Goal: Information Seeking & Learning: Learn about a topic

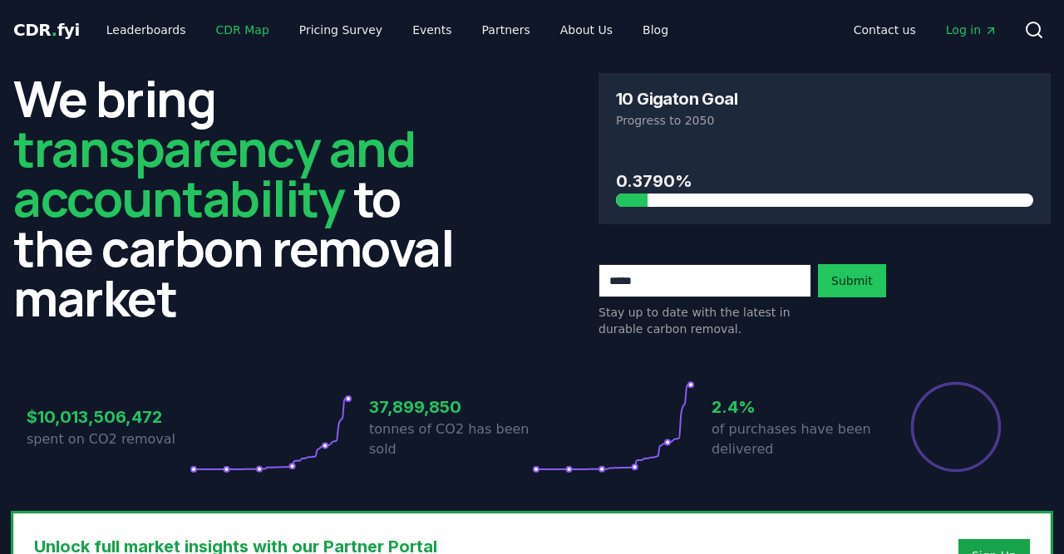
click at [221, 39] on link "CDR Map" at bounding box center [243, 30] width 80 height 30
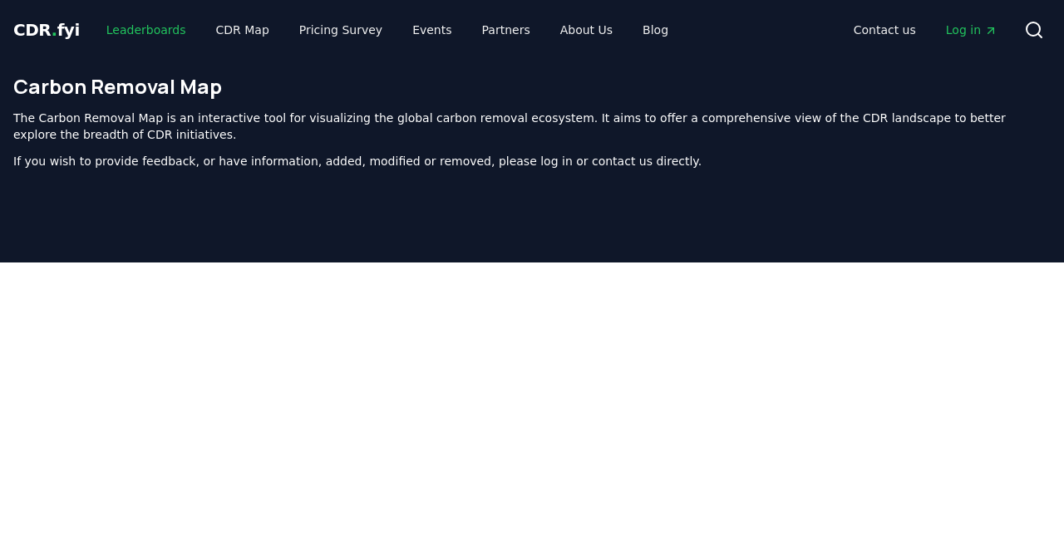
click at [140, 32] on link "Leaderboards" at bounding box center [146, 30] width 106 height 30
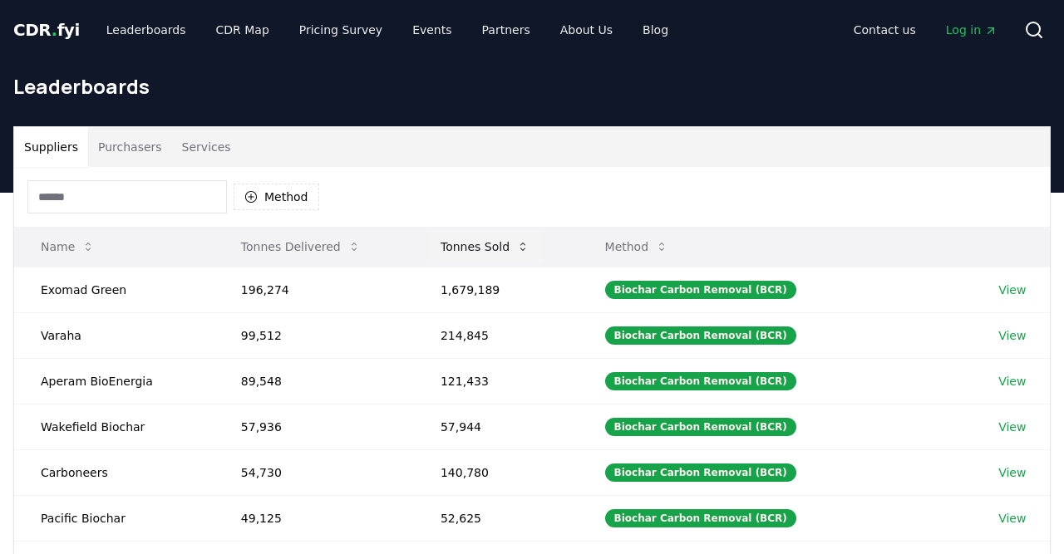
click at [495, 254] on button "Tonnes Sold" at bounding box center [485, 246] width 116 height 33
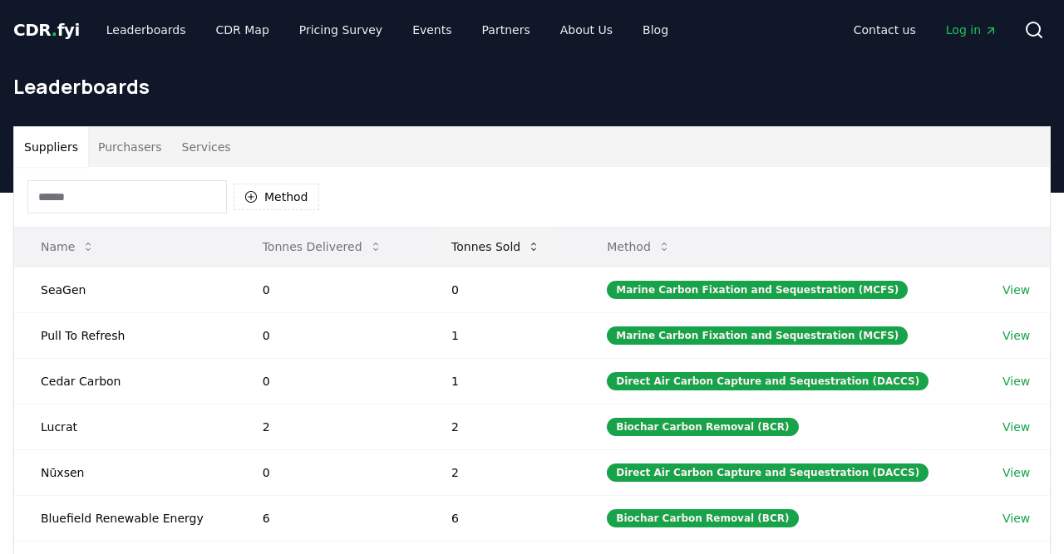
click at [495, 254] on button "Tonnes Sold" at bounding box center [496, 246] width 116 height 33
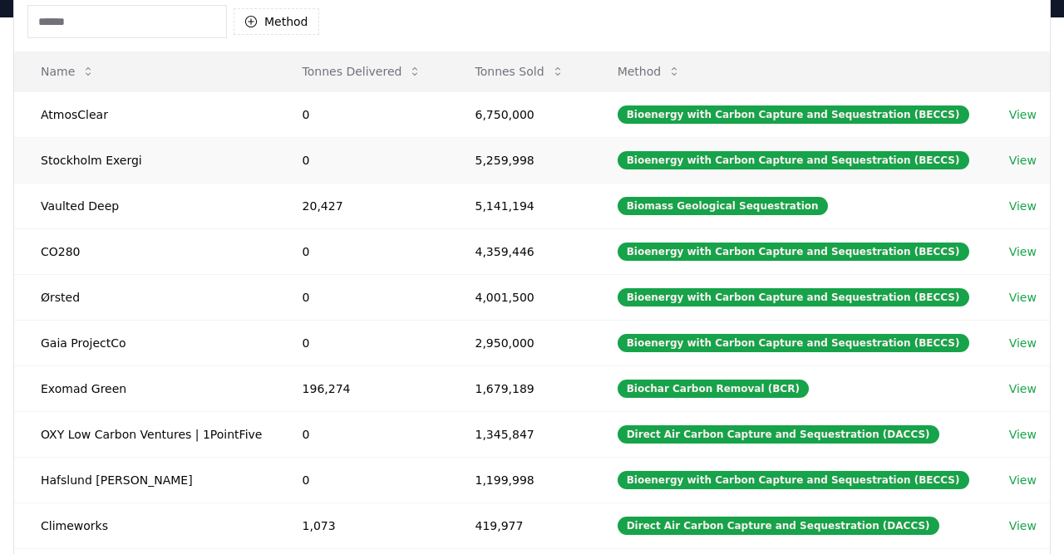
scroll to position [326, 0]
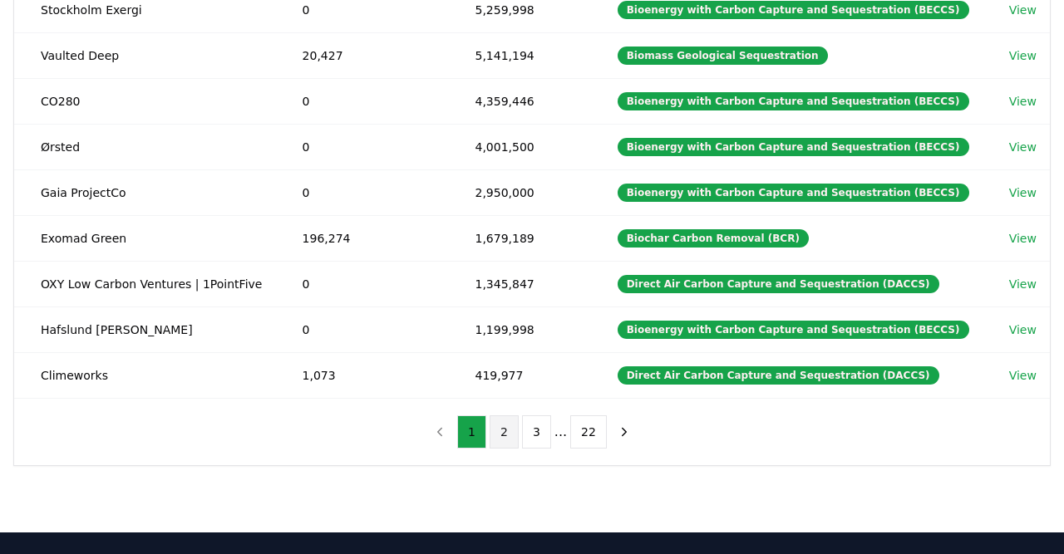
click at [511, 423] on button "2" at bounding box center [504, 432] width 29 height 33
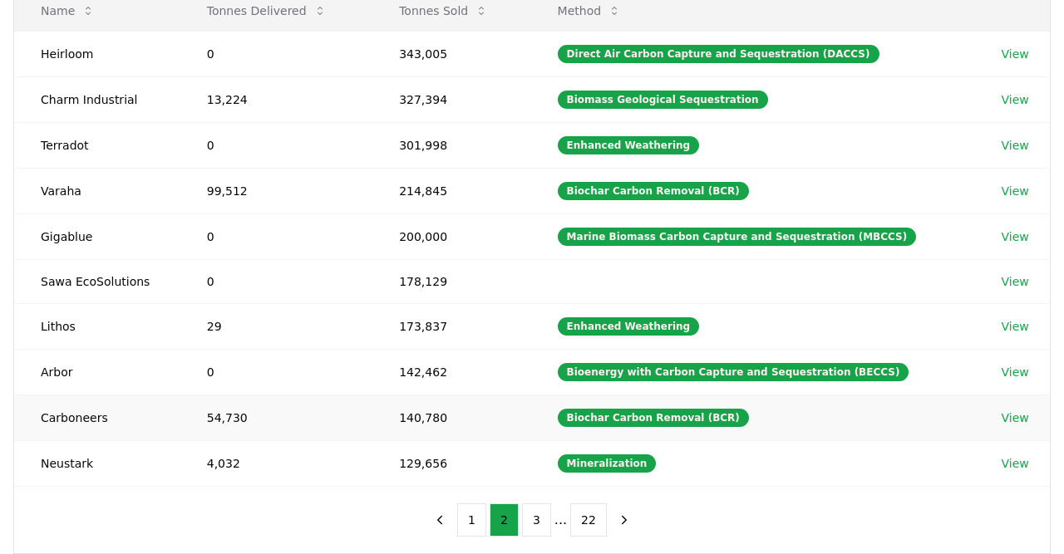
scroll to position [236, 0]
click at [532, 504] on button "3" at bounding box center [536, 520] width 29 height 33
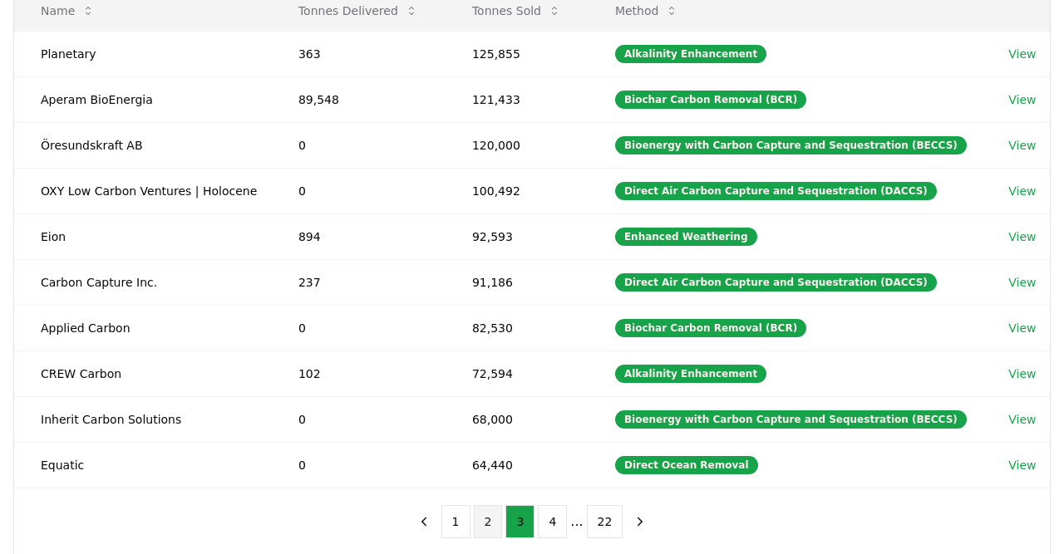
click at [498, 517] on button "2" at bounding box center [488, 521] width 29 height 33
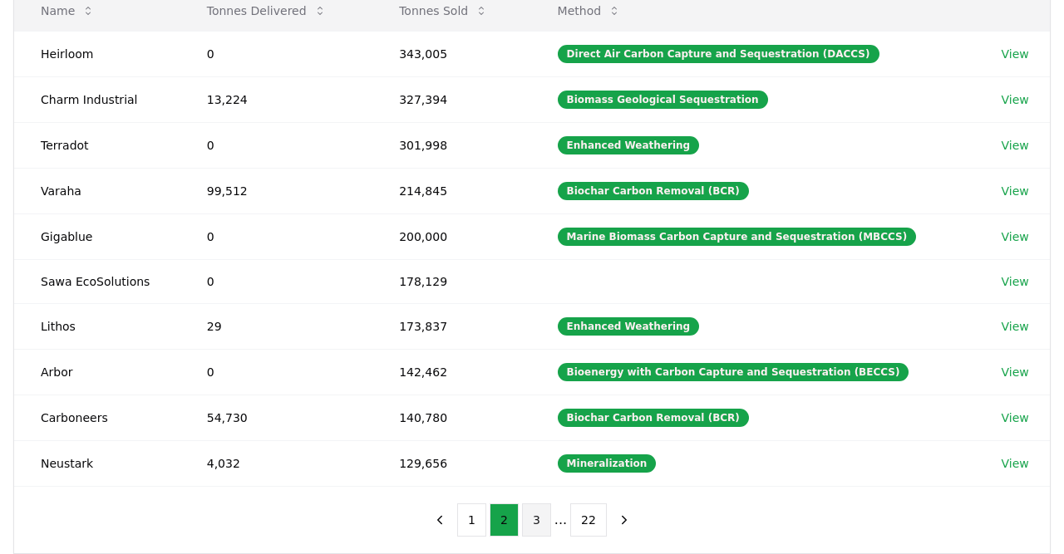
click at [530, 510] on button "3" at bounding box center [536, 520] width 29 height 33
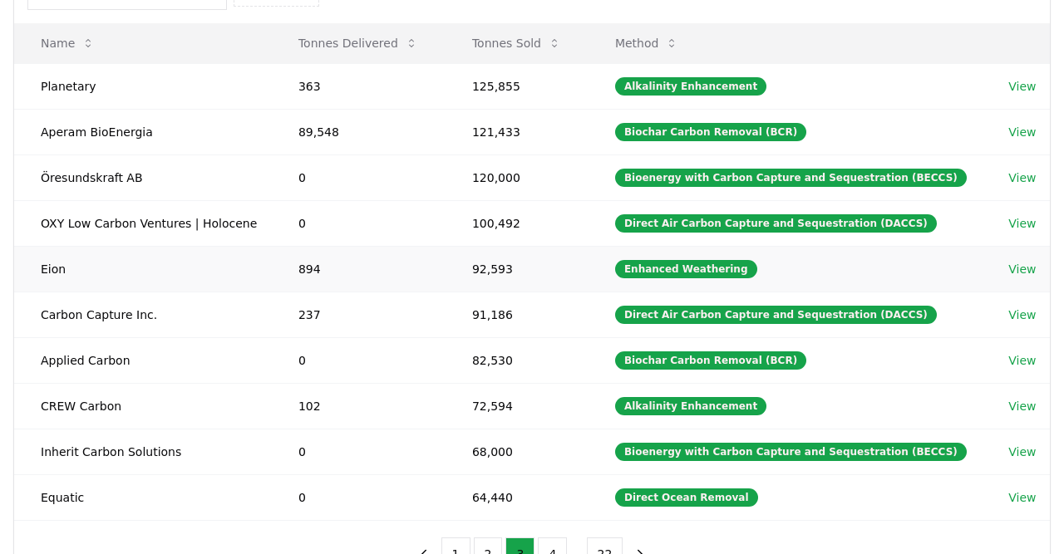
scroll to position [241, 0]
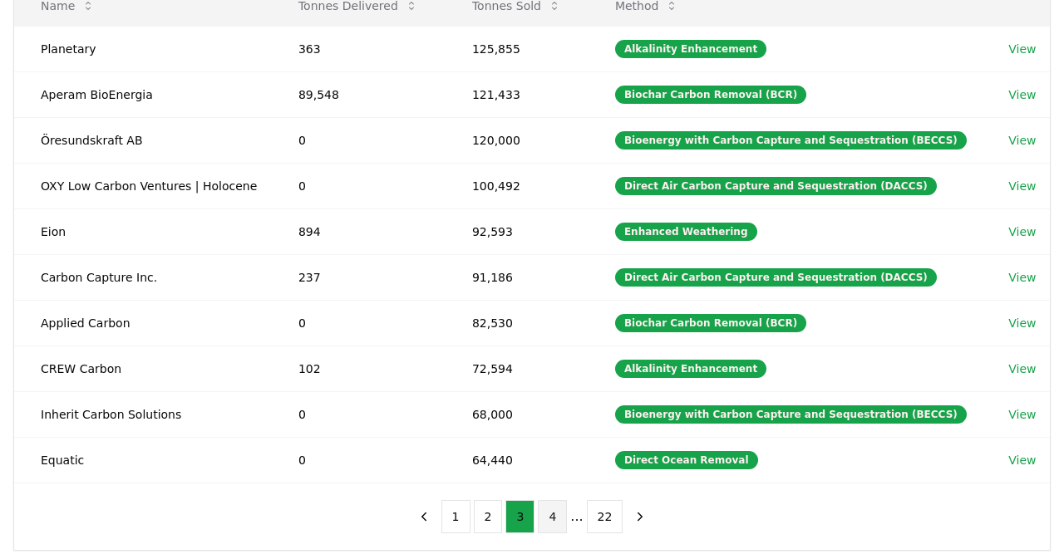
click at [553, 502] on button "4" at bounding box center [552, 516] width 29 height 33
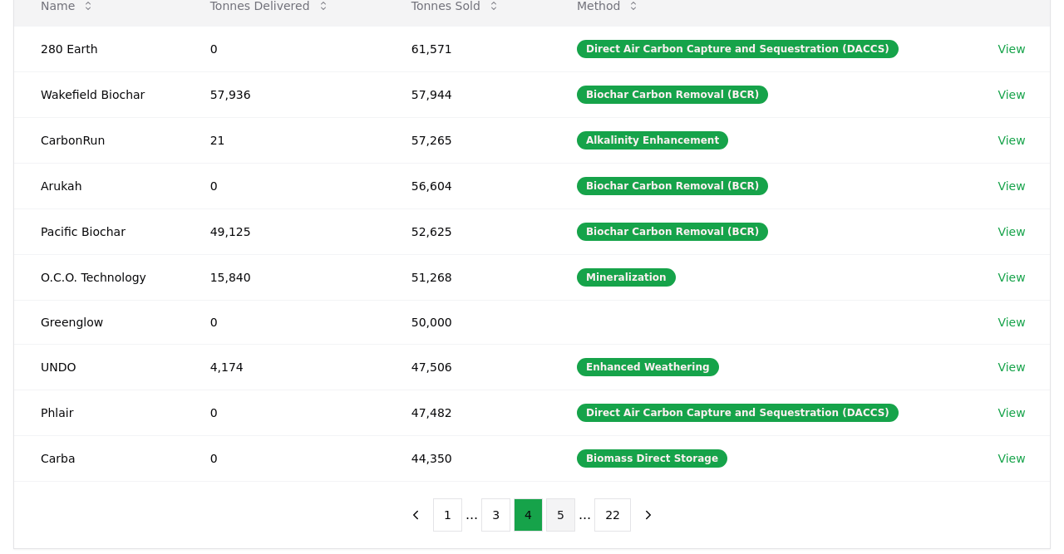
click at [563, 509] on button "5" at bounding box center [560, 515] width 29 height 33
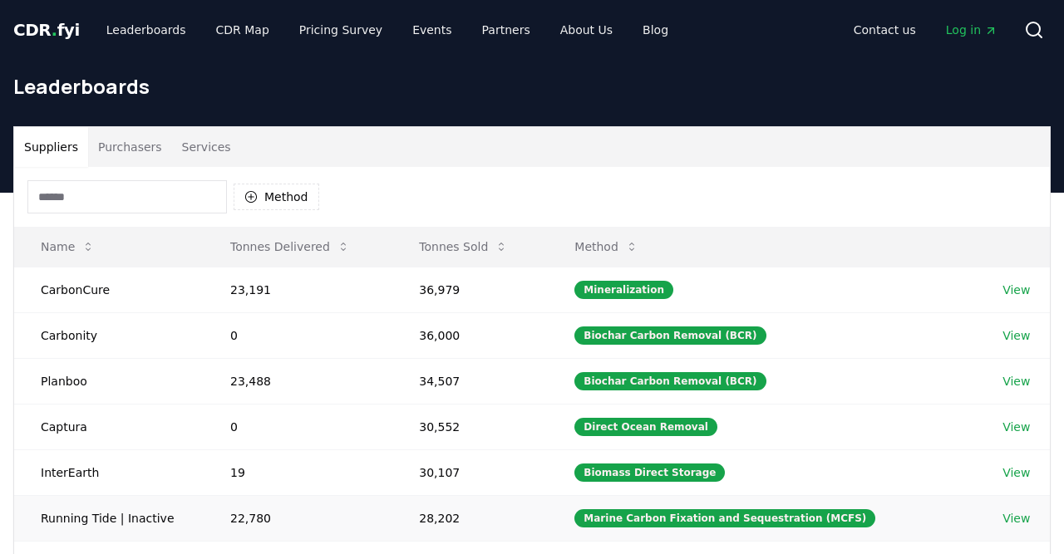
scroll to position [346, 0]
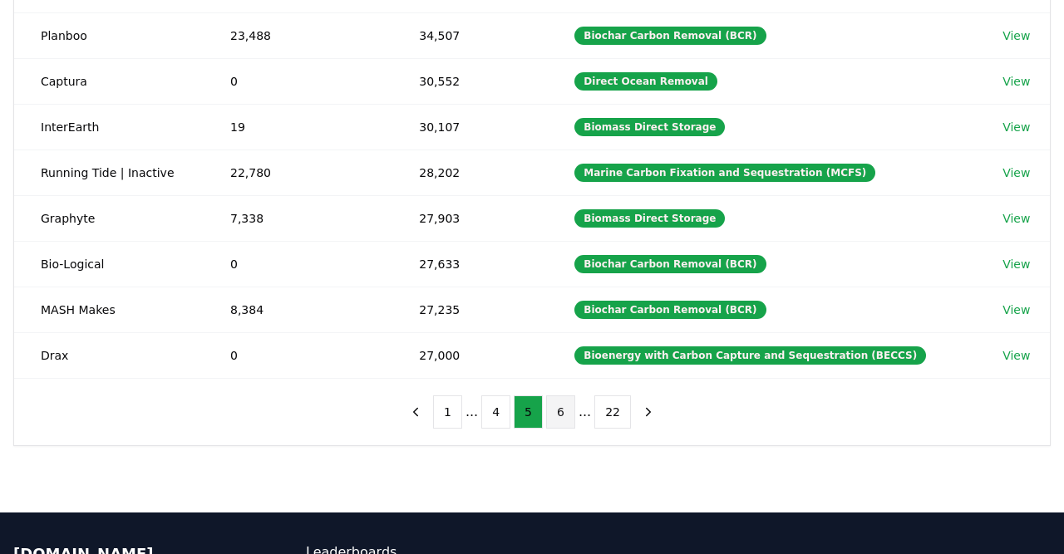
click at [554, 409] on button "6" at bounding box center [560, 412] width 29 height 33
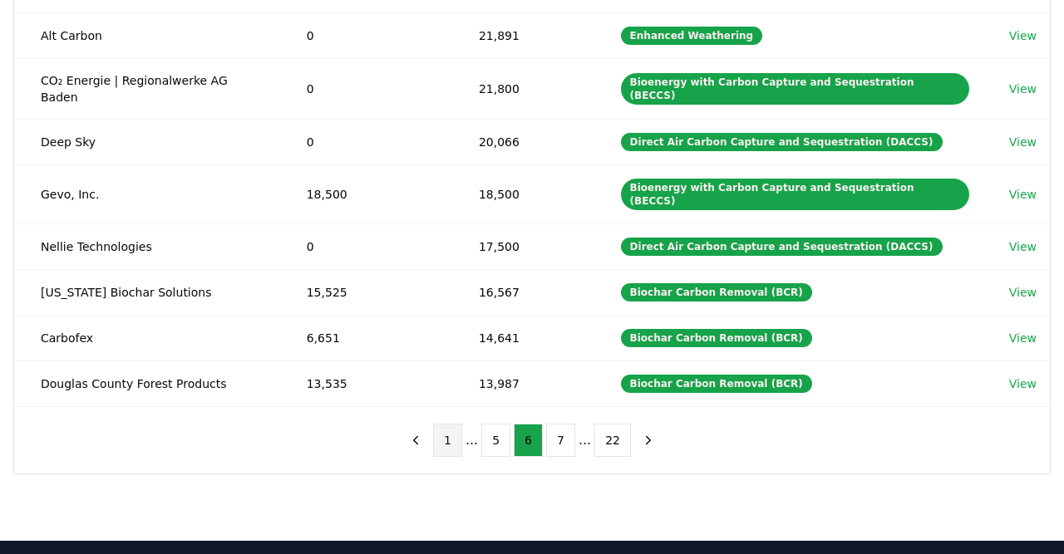
click at [460, 424] on button "1" at bounding box center [447, 440] width 29 height 33
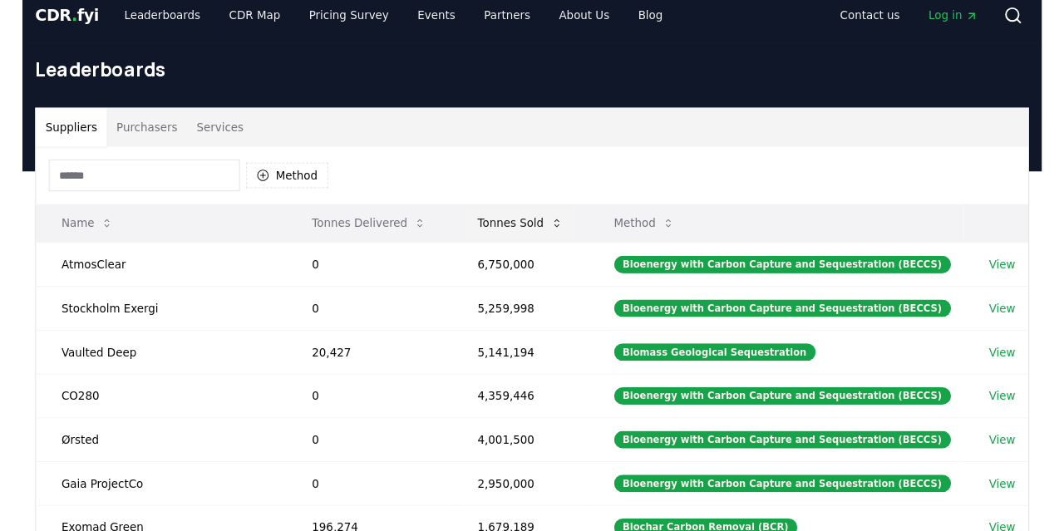
scroll to position [0, 0]
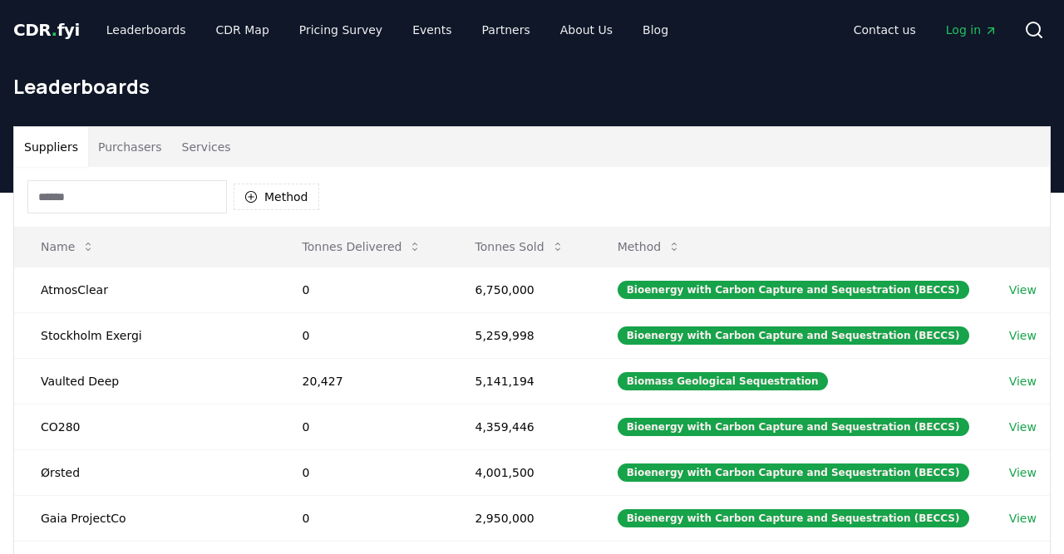
click at [157, 199] on input at bounding box center [126, 196] width 199 height 33
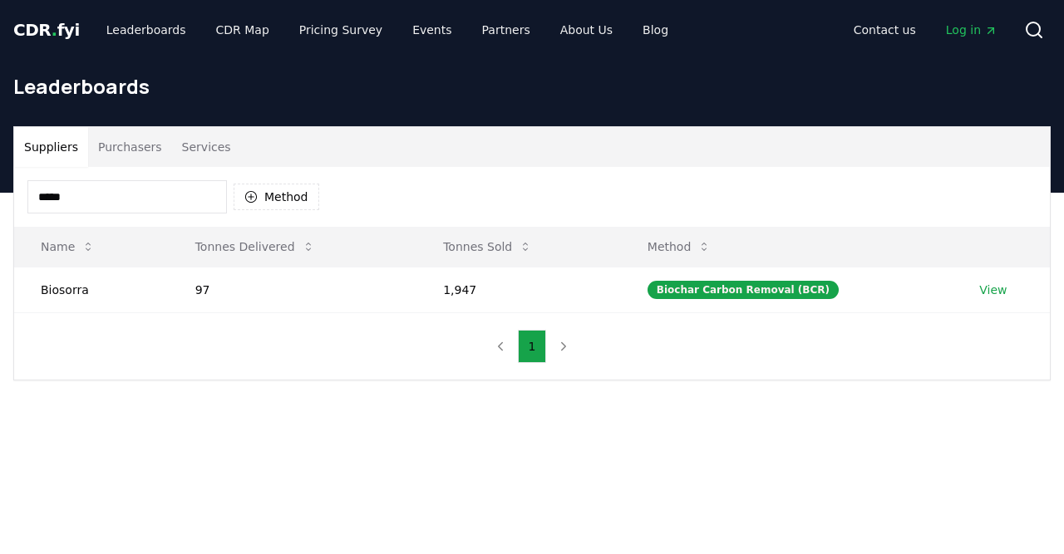
type input "*****"
